Goal: Task Accomplishment & Management: Manage account settings

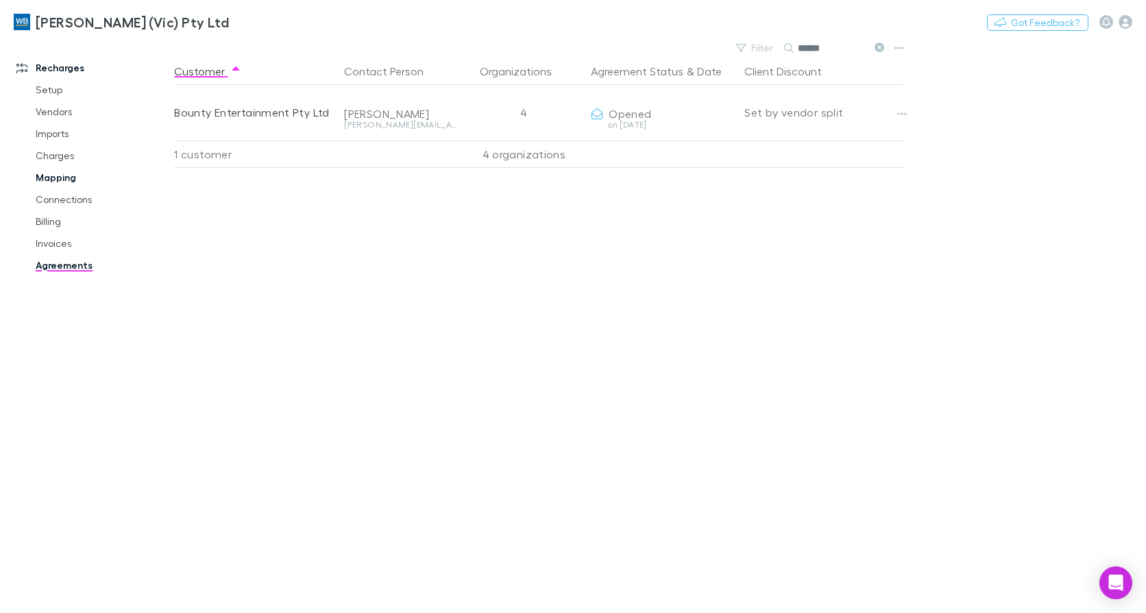
drag, startPoint x: 33, startPoint y: 178, endPoint x: 137, endPoint y: 179, distance: 104.2
click at [34, 178] on link "Mapping" at bounding box center [102, 178] width 160 height 22
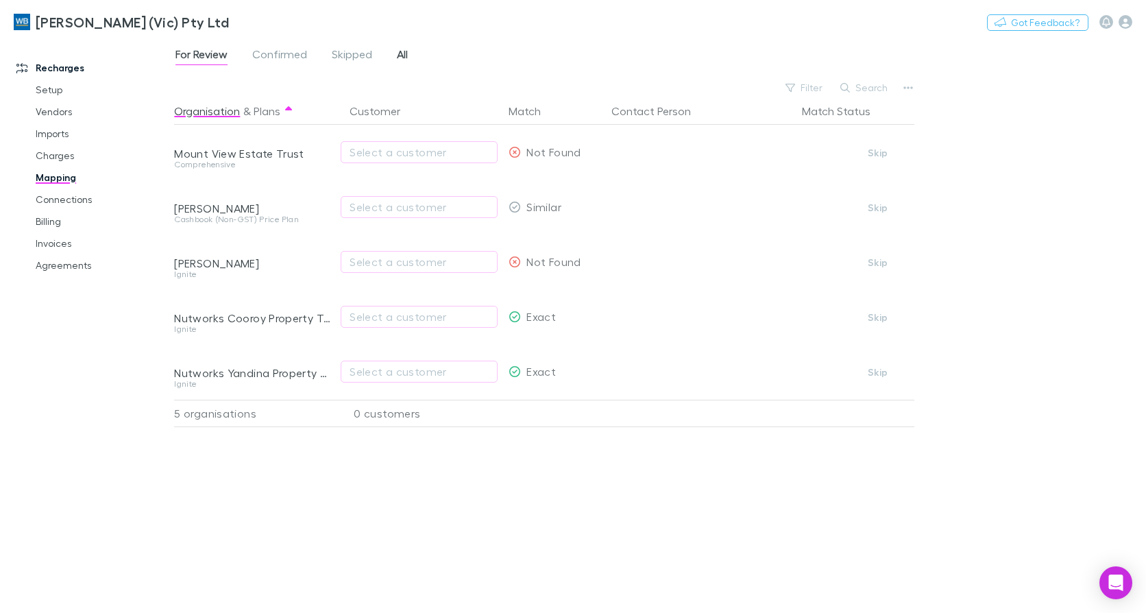
click at [405, 57] on span "All" at bounding box center [402, 56] width 11 height 18
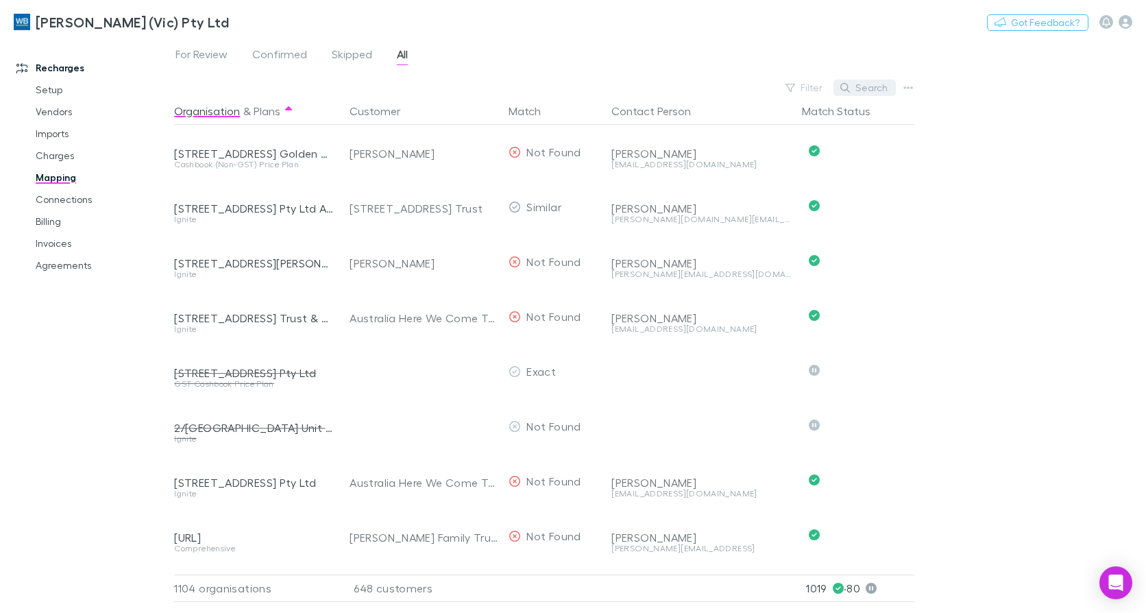
click at [876, 88] on button "Search" at bounding box center [865, 88] width 62 height 16
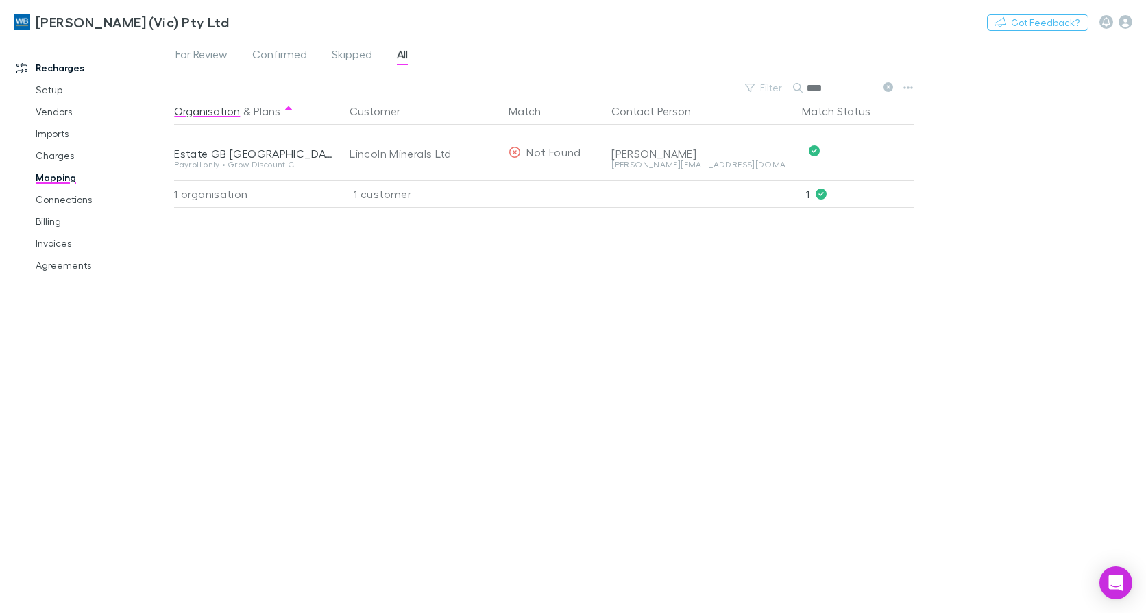
type input "****"
drag, startPoint x: 867, startPoint y: 149, endPoint x: 740, endPoint y: 189, distance: 132.7
click at [867, 150] on button "Undo" at bounding box center [867, 151] width 44 height 16
drag, startPoint x: 482, startPoint y: 151, endPoint x: 544, endPoint y: 258, distance: 124.1
click at [482, 150] on icon "button" at bounding box center [480, 152] width 8 height 11
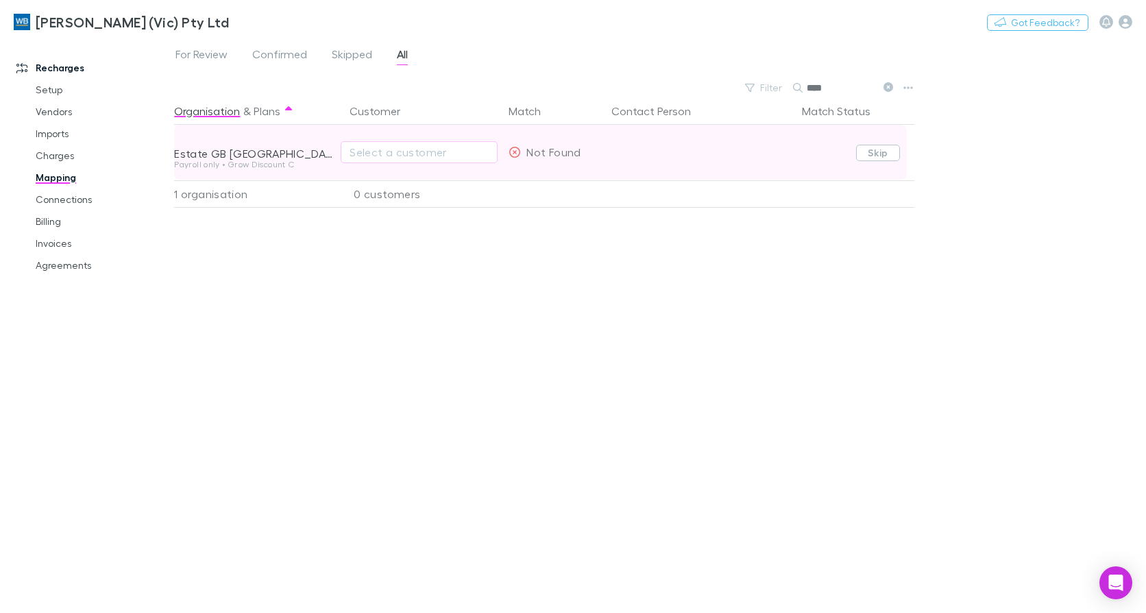
click at [873, 149] on button "Skip" at bounding box center [878, 153] width 44 height 16
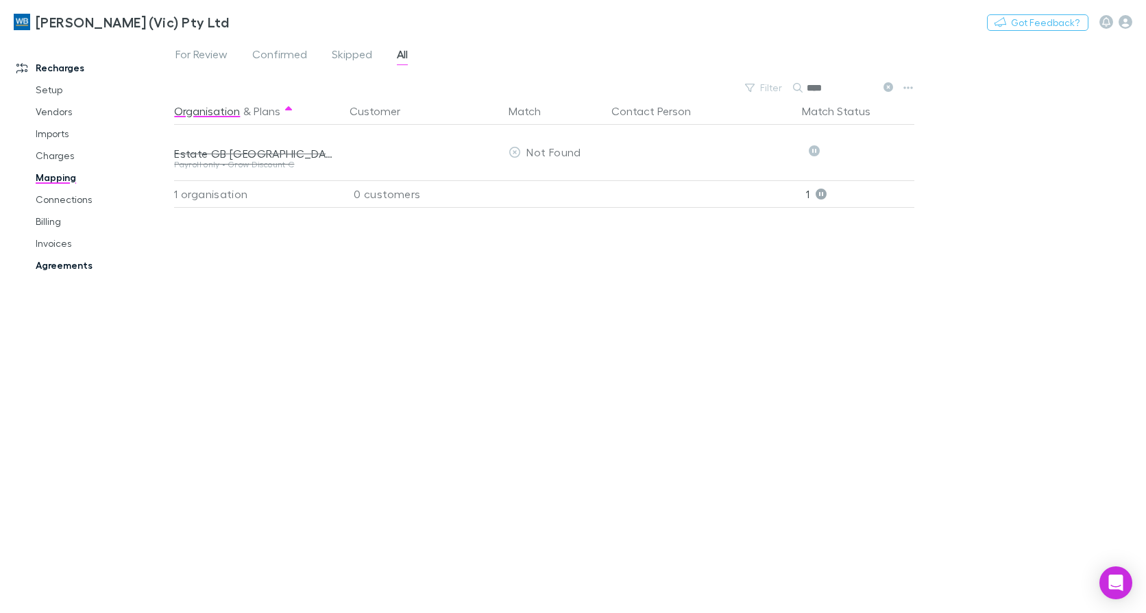
click at [73, 269] on link "Agreements" at bounding box center [102, 265] width 160 height 22
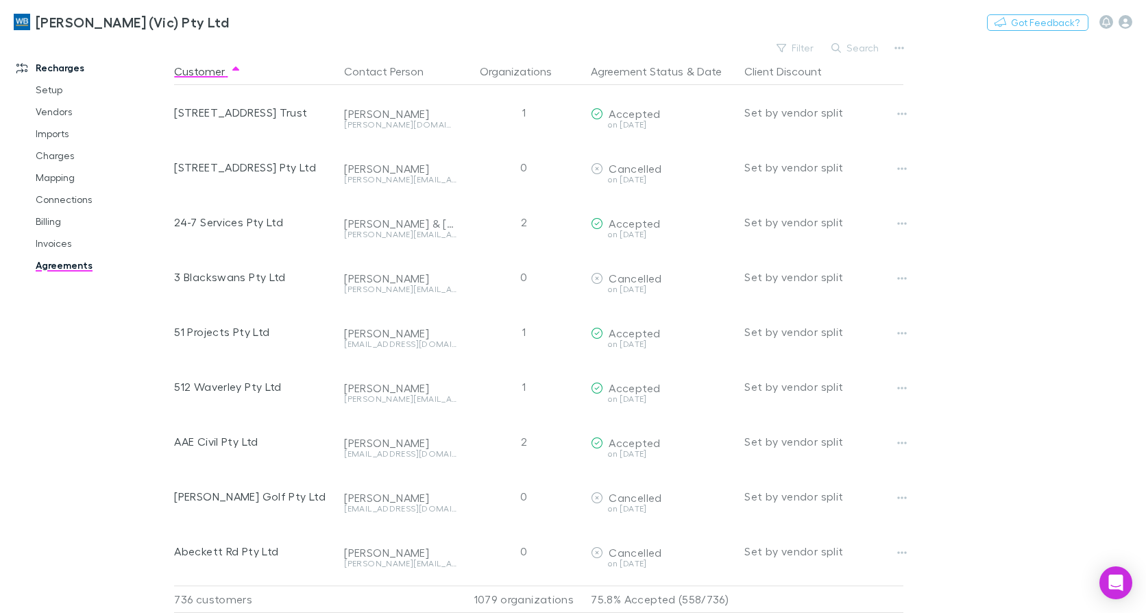
click at [862, 44] on button "Search" at bounding box center [856, 48] width 62 height 16
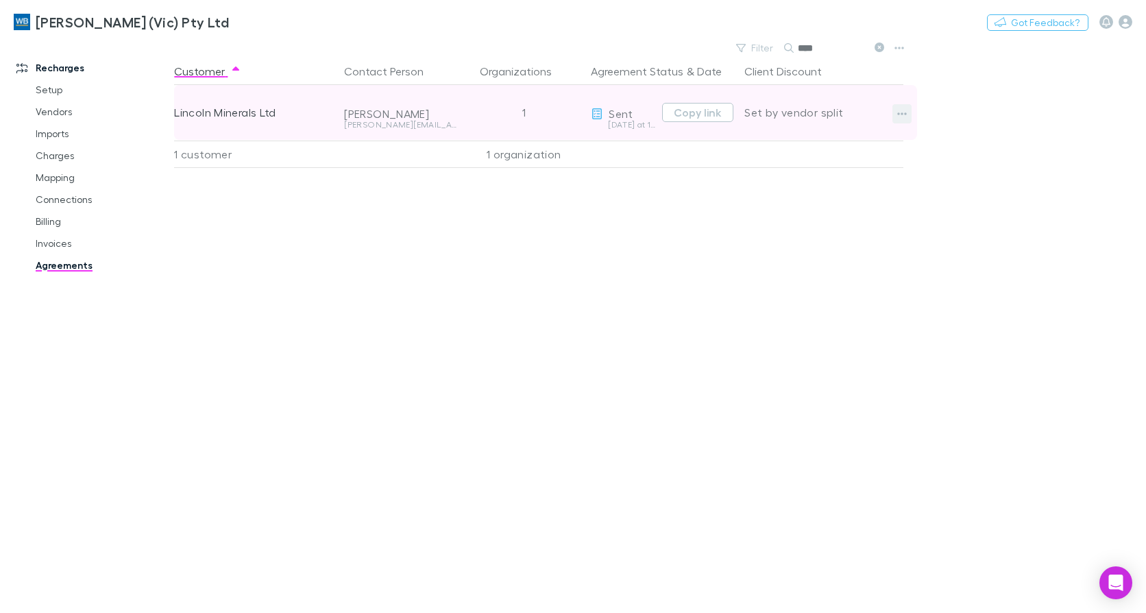
type input "****"
click at [905, 117] on icon "button" at bounding box center [902, 113] width 10 height 11
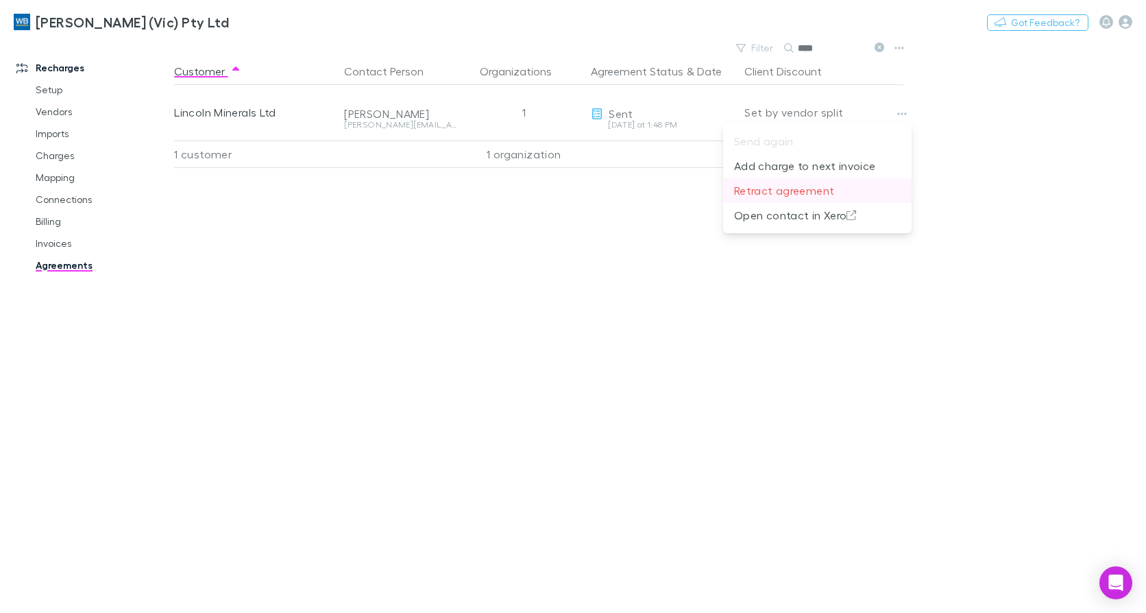
click at [797, 189] on p "Retract agreement" at bounding box center [817, 190] width 167 height 16
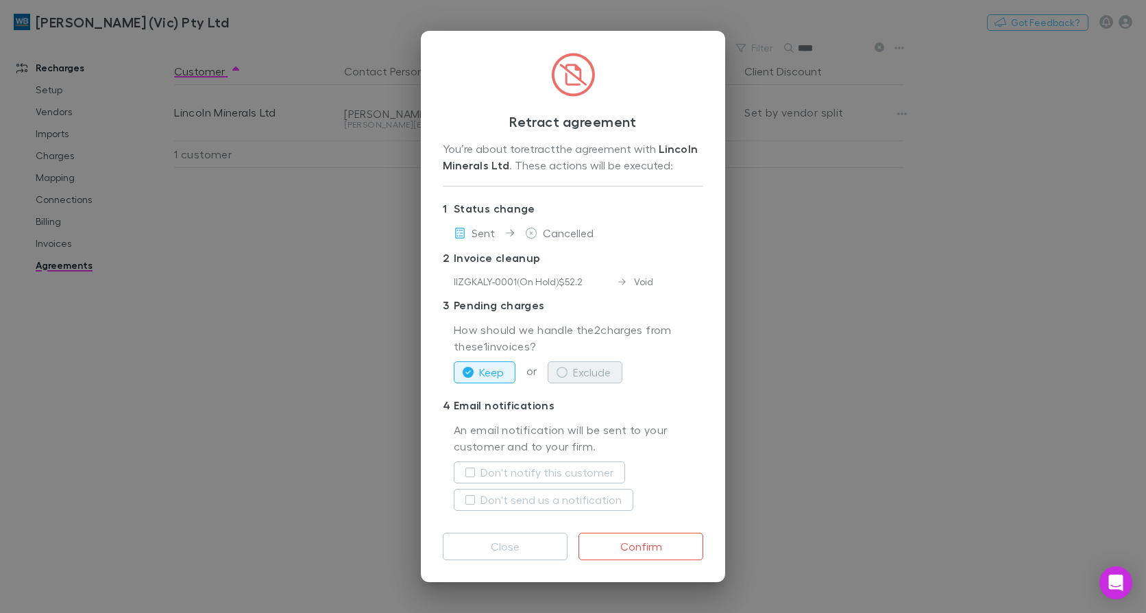
click at [594, 377] on button "Exclude" at bounding box center [585, 372] width 75 height 22
drag, startPoint x: 516, startPoint y: 472, endPoint x: 520, endPoint y: 487, distance: 16.5
click at [517, 472] on label "Don't notify this customer" at bounding box center [547, 472] width 133 height 16
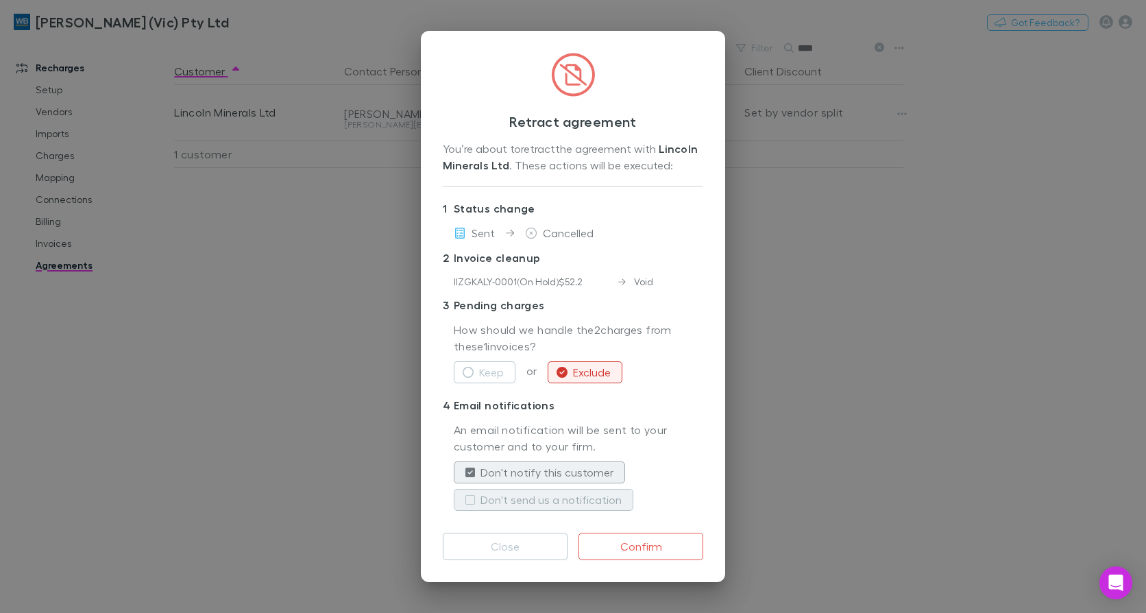
drag, startPoint x: 522, startPoint y: 499, endPoint x: 606, endPoint y: 531, distance: 90.3
click at [522, 498] on label "Don't send us a notification" at bounding box center [551, 500] width 141 height 16
click at [651, 544] on button "Confirm" at bounding box center [641, 546] width 125 height 27
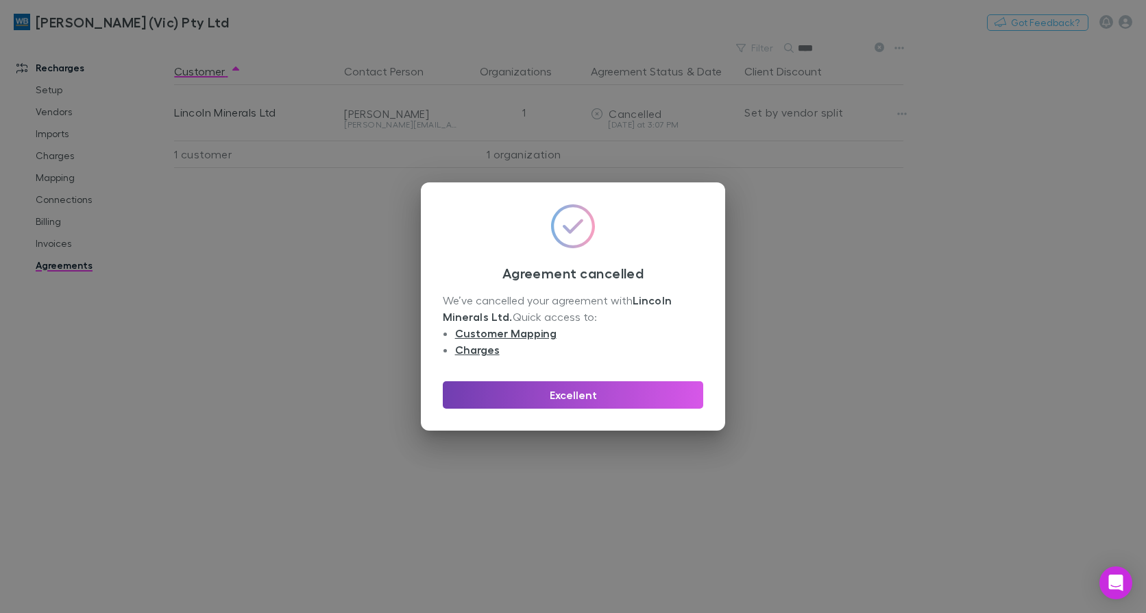
click at [596, 389] on button "Excellent" at bounding box center [573, 394] width 261 height 27
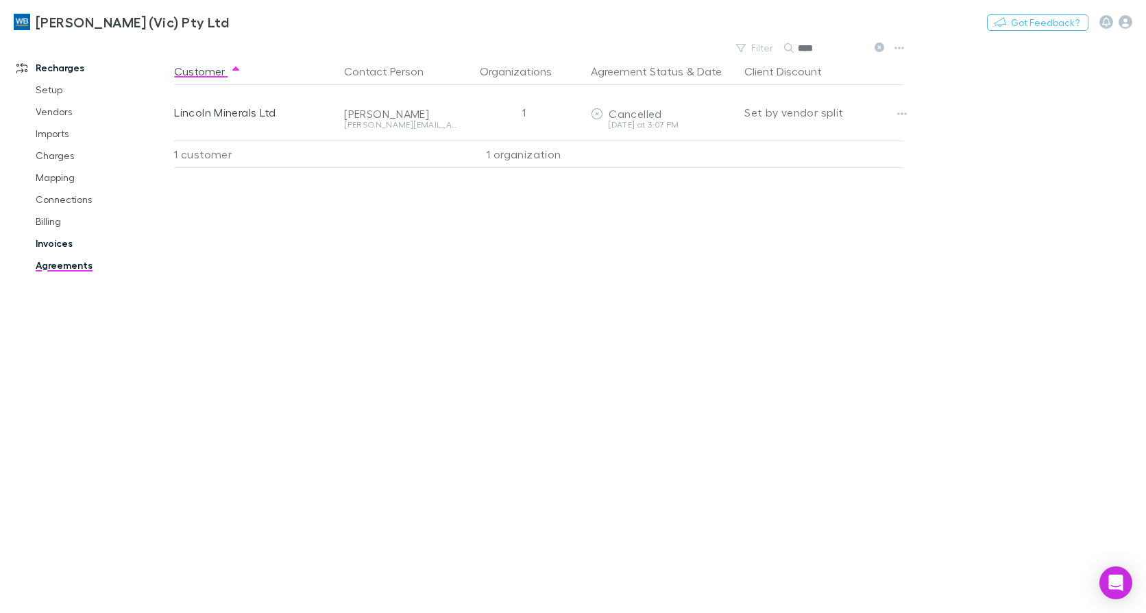
click at [69, 248] on link "Invoices" at bounding box center [102, 243] width 160 height 22
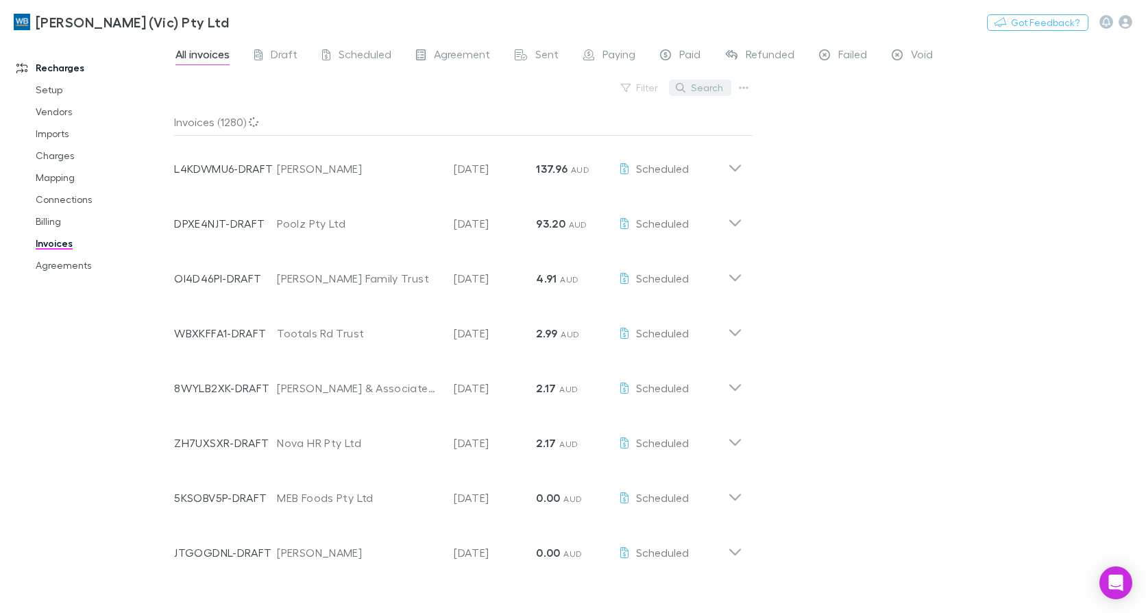
click at [695, 88] on button "Search" at bounding box center [700, 88] width 62 height 16
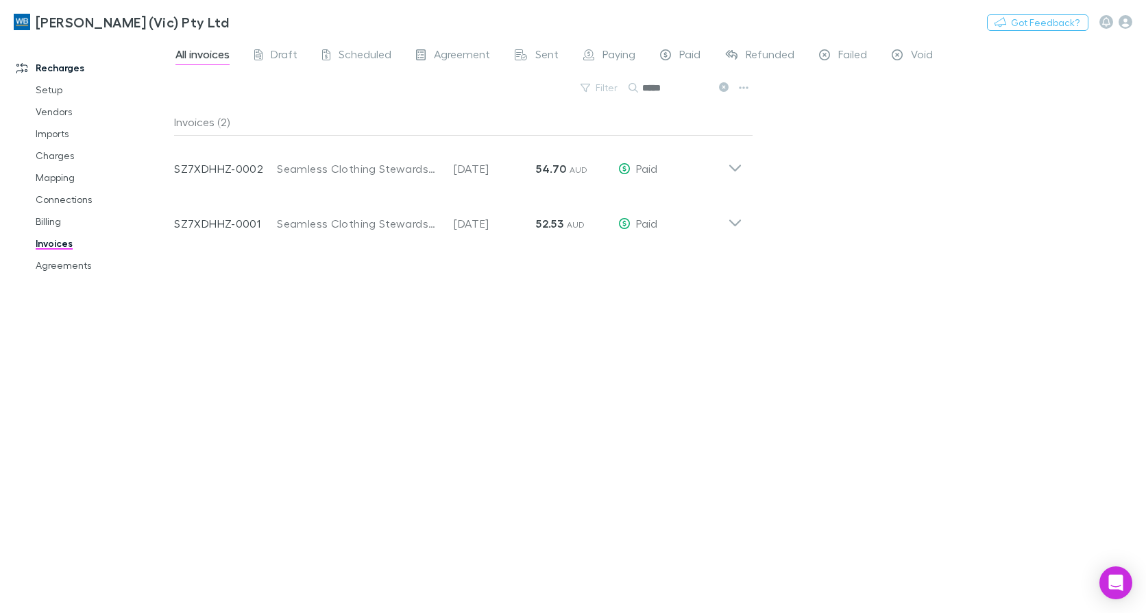
type input "*****"
click at [85, 268] on link "Agreements" at bounding box center [102, 265] width 160 height 22
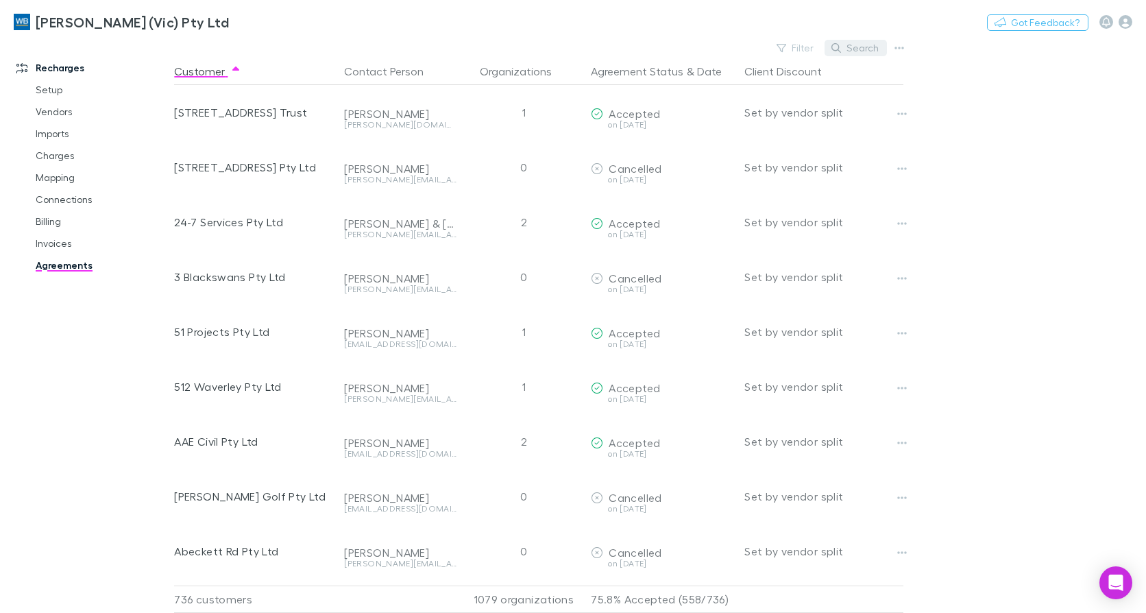
click at [849, 51] on button "Search" at bounding box center [856, 48] width 62 height 16
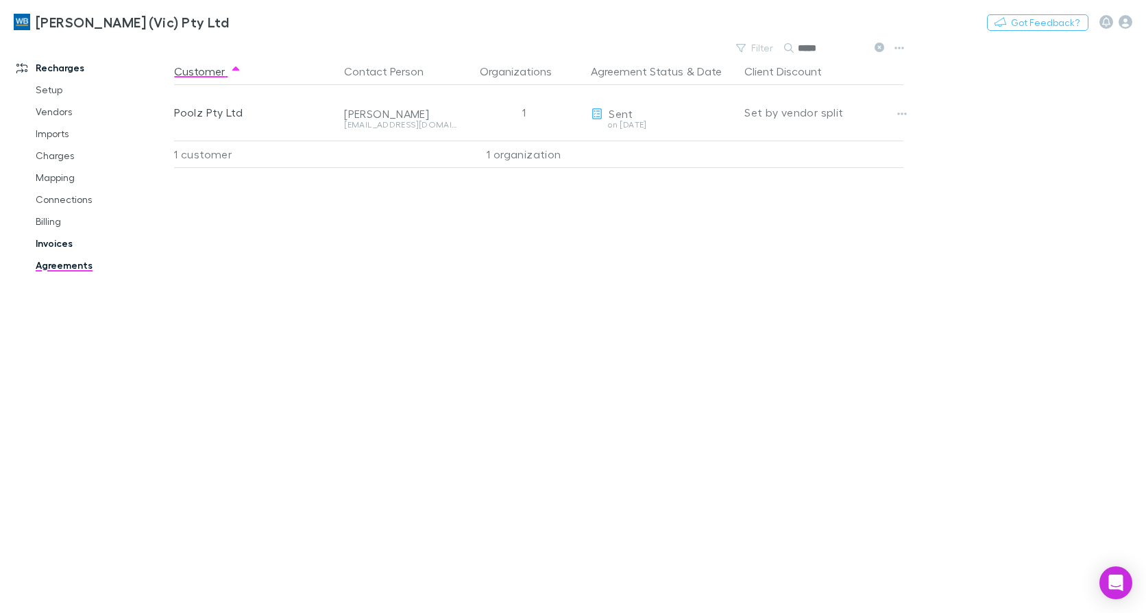
type input "*****"
click at [60, 238] on link "Invoices" at bounding box center [102, 243] width 160 height 22
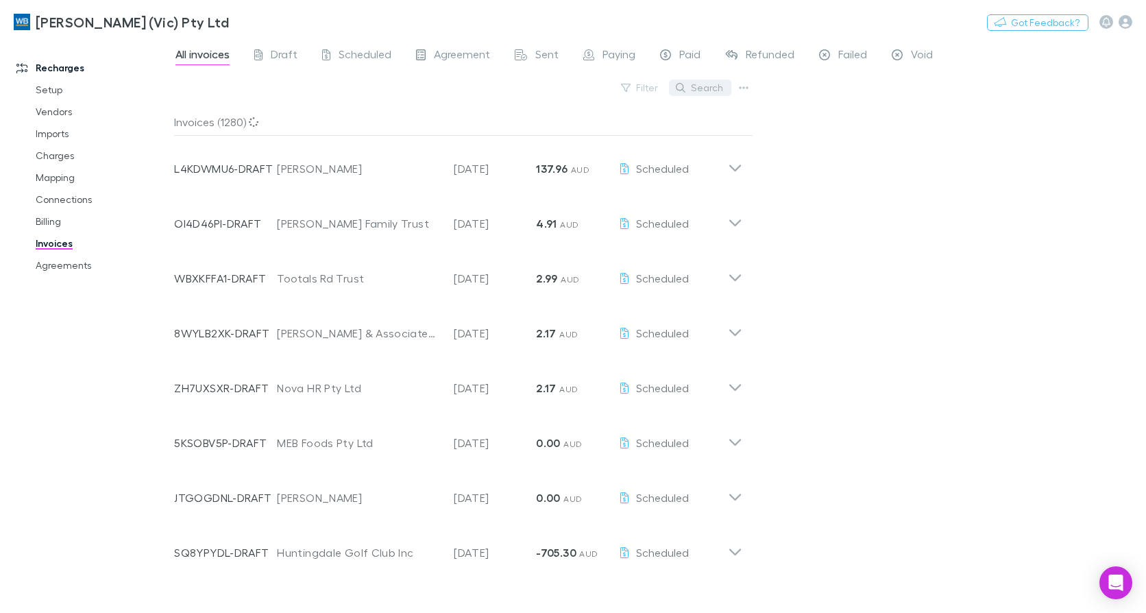
click at [692, 90] on button "Search" at bounding box center [700, 88] width 62 height 16
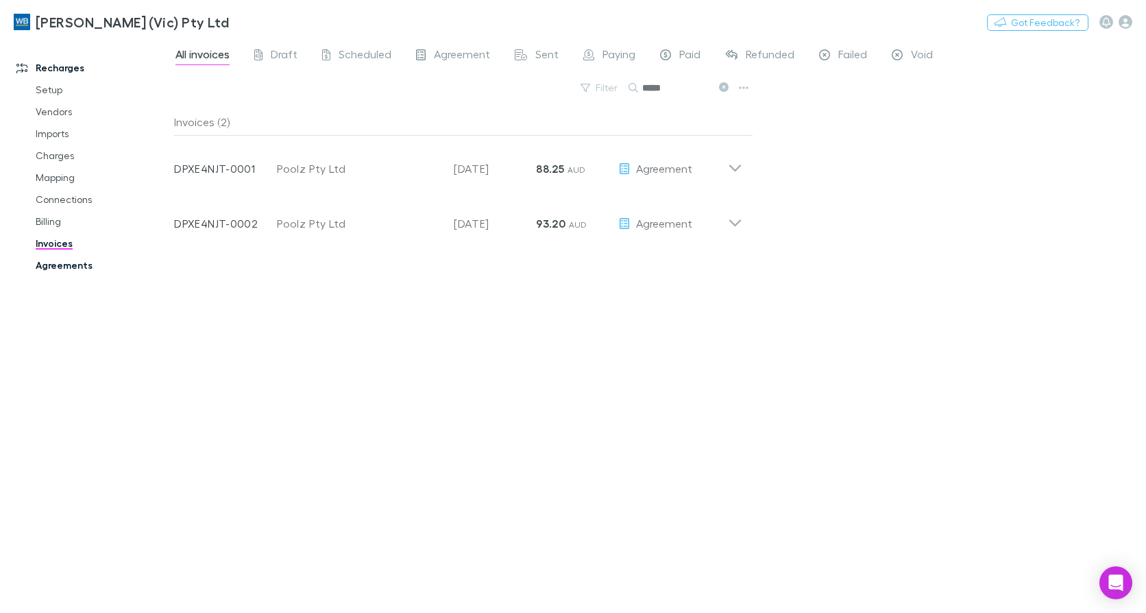
type input "*****"
click at [64, 265] on link "Agreements" at bounding box center [102, 265] width 160 height 22
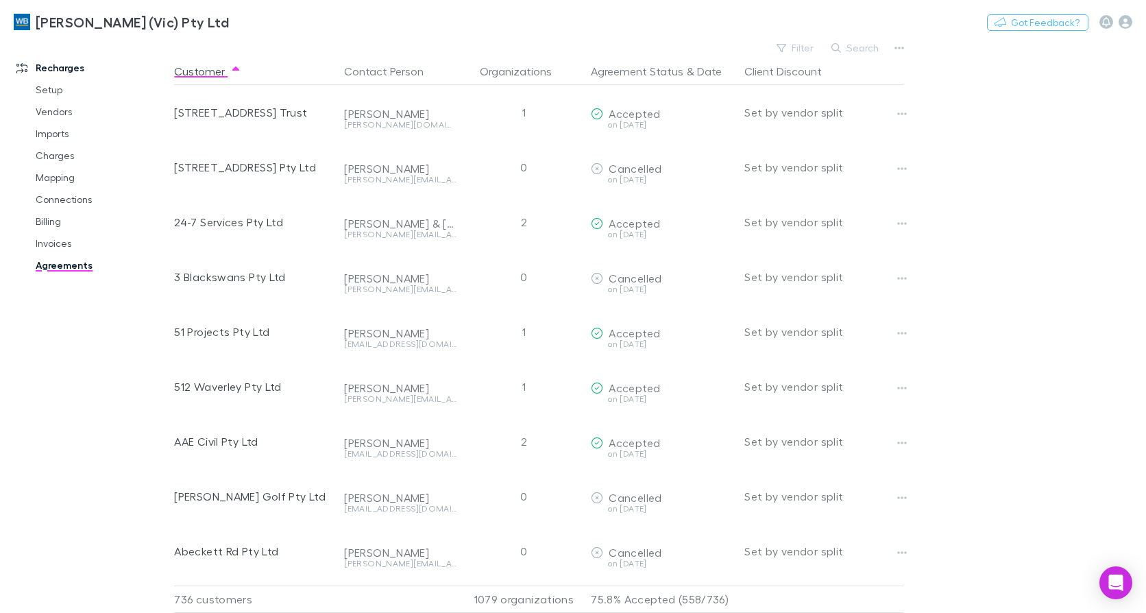
click at [863, 39] on div "[PERSON_NAME] (Vic) Pty Ltd Nothing Got Feedback?" at bounding box center [573, 22] width 1146 height 44
click at [859, 51] on button "Search" at bounding box center [856, 48] width 62 height 16
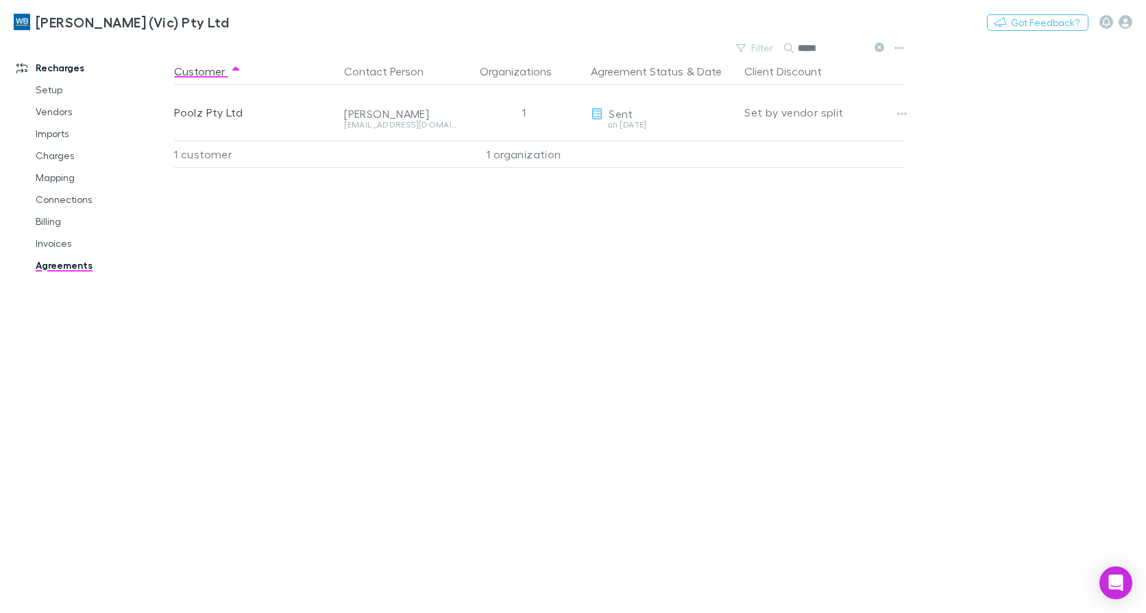
type input "*****"
click at [883, 47] on icon at bounding box center [880, 48] width 10 height 10
